Goal: Feedback & Contribution: Submit feedback/report problem

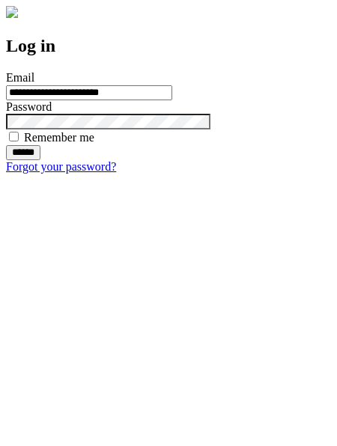
type input "**********"
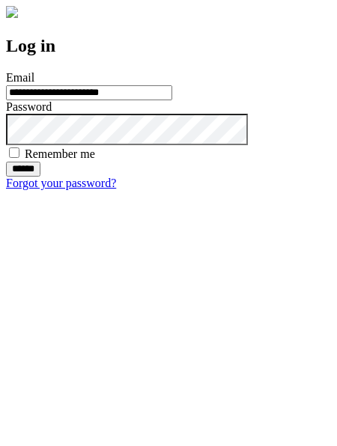
click at [40, 177] on input "******" at bounding box center [23, 169] width 34 height 15
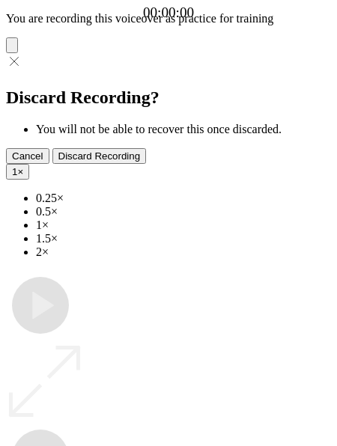
type input "**********"
